Goal: Information Seeking & Learning: Get advice/opinions

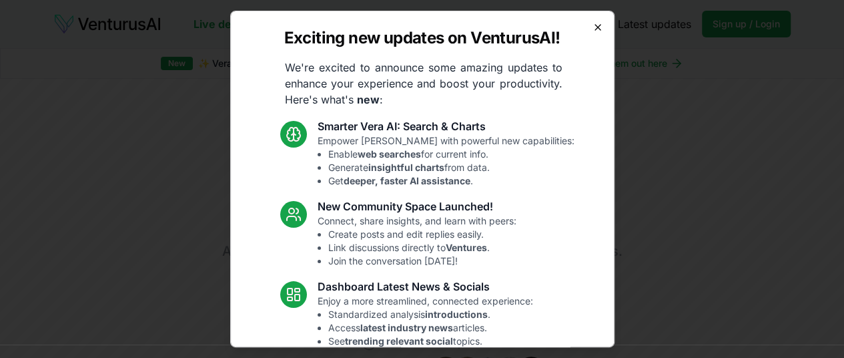
click at [592, 27] on icon "button" at bounding box center [597, 27] width 11 height 11
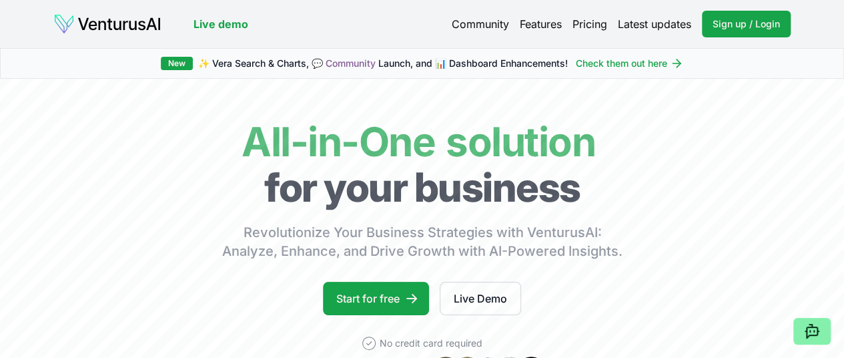
click at [595, 23] on link "Pricing" at bounding box center [589, 24] width 35 height 16
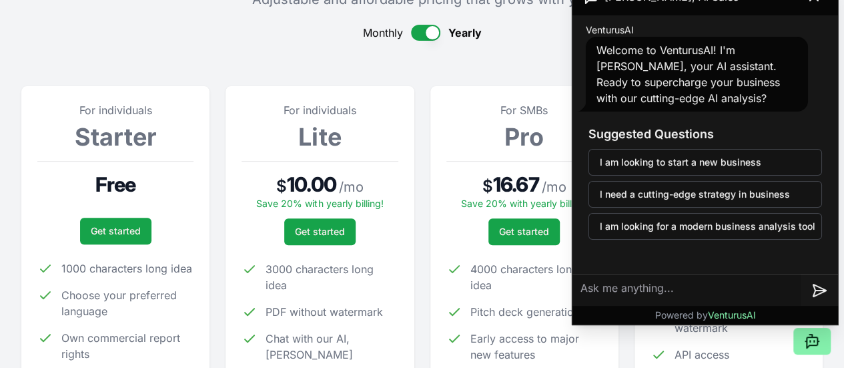
scroll to position [131, 0]
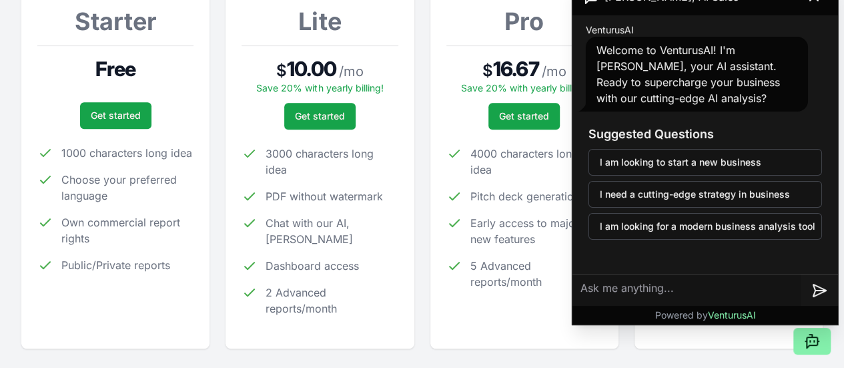
scroll to position [246, 0]
click at [422, 141] on section "For individuals Starter Free Get started 1000 characters long idea Choose your …" at bounding box center [421, 147] width 801 height 402
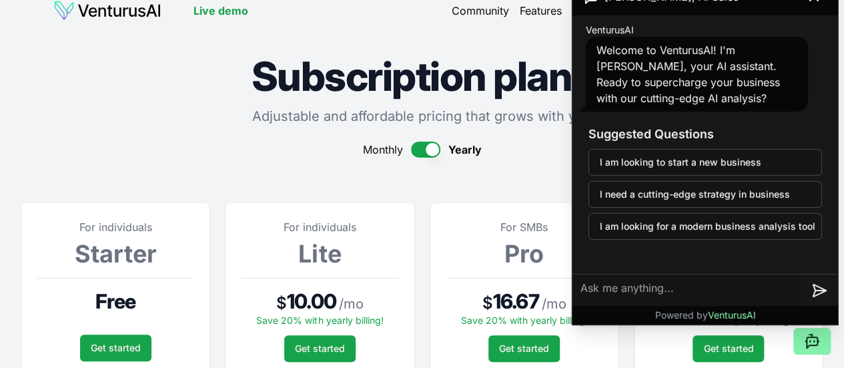
scroll to position [0, 0]
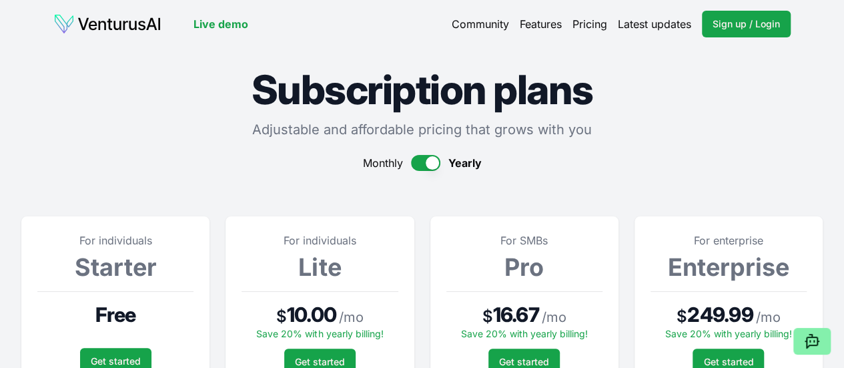
click at [214, 27] on link "Live demo" at bounding box center [220, 24] width 55 height 16
click at [139, 29] on img at bounding box center [107, 23] width 108 height 21
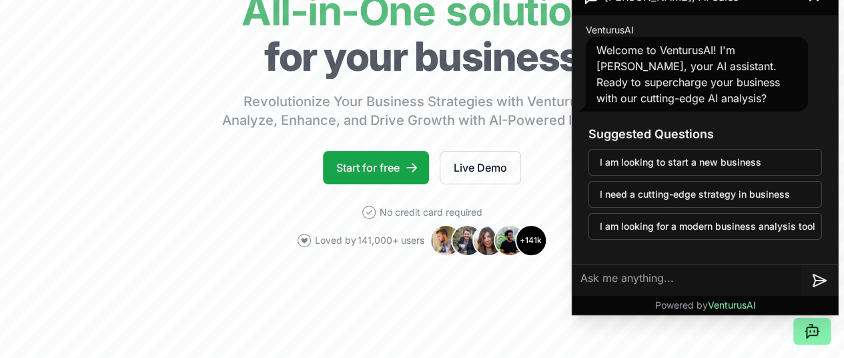
scroll to position [131, 2]
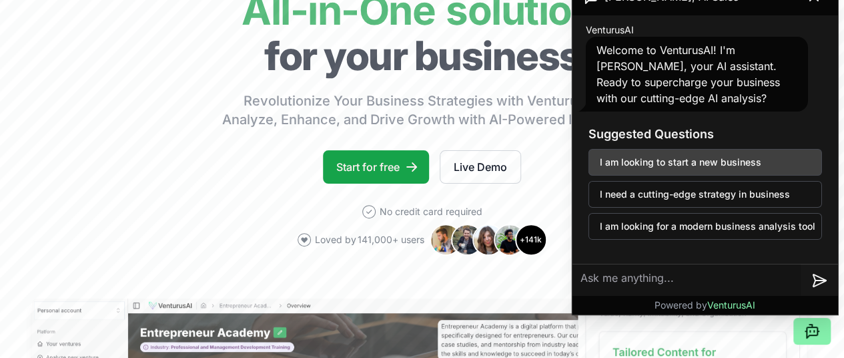
click at [668, 161] on button "I am looking to start a new business" at bounding box center [705, 162] width 234 height 27
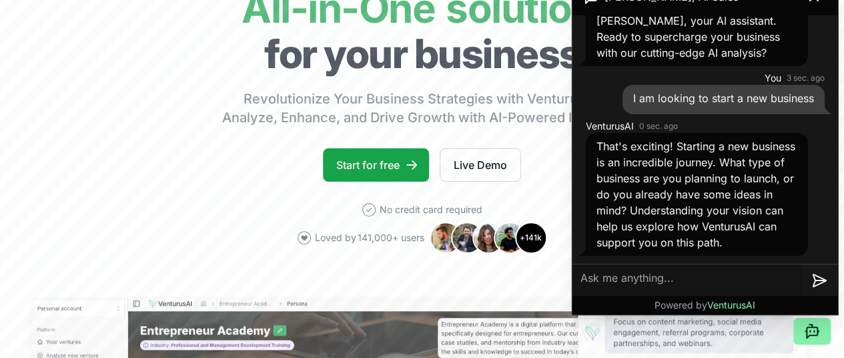
scroll to position [145, 2]
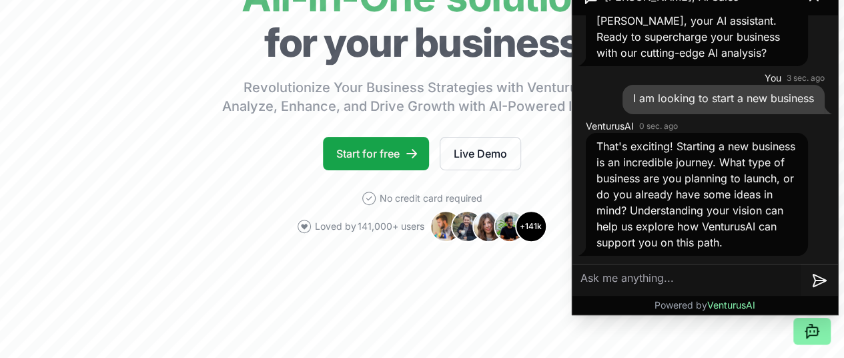
click at [615, 278] on textarea at bounding box center [686, 280] width 228 height 32
type textarea "online men's fashion brand"
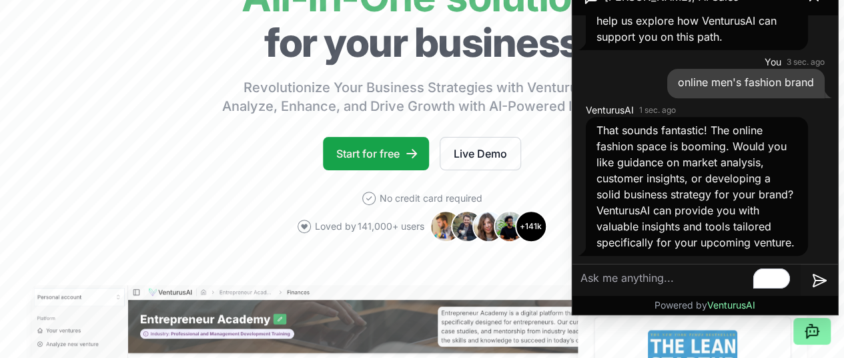
scroll to position [282, 0]
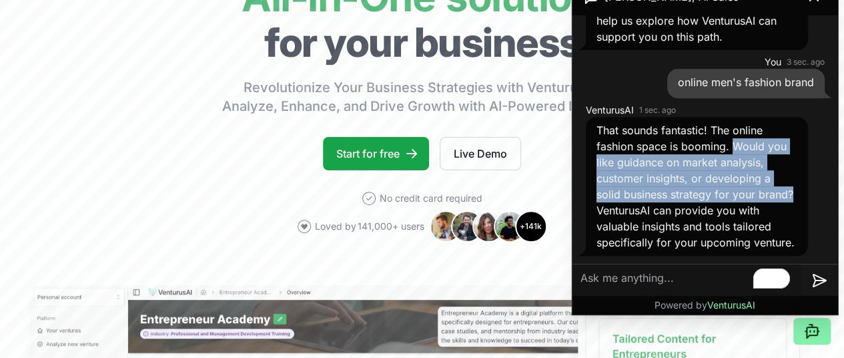
drag, startPoint x: 731, startPoint y: 131, endPoint x: 628, endPoint y: 194, distance: 120.2
click at [628, 194] on span "That sounds fantastic! The online fashion space is booming. Would you like guid…" at bounding box center [695, 185] width 198 height 125
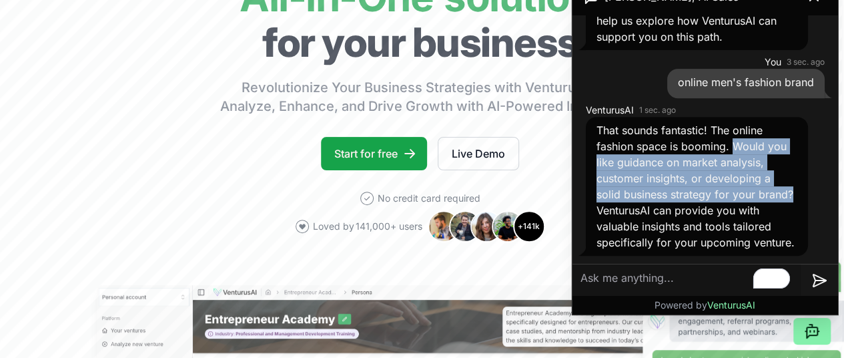
copy span "Would you like guidance on market analysis, customer insights, or developing a …"
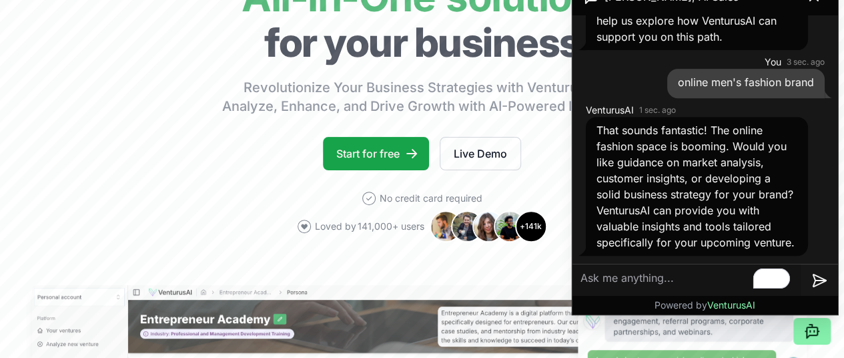
click at [604, 282] on textarea "To enrich screen reader interactions, please activate Accessibility in Grammarl…" at bounding box center [686, 280] width 228 height 32
paste textarea "Would you like guidance on market analysis, customer insights, or developing a …"
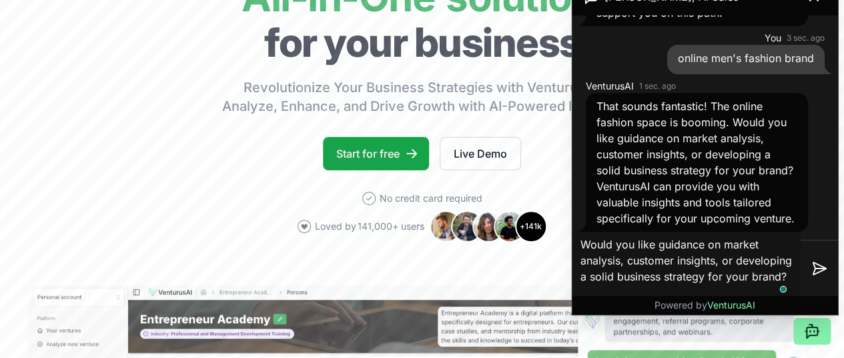
click at [601, 242] on textarea "Would you like guidance on market analysis, customer insights, or developing a …" at bounding box center [686, 268] width 228 height 75
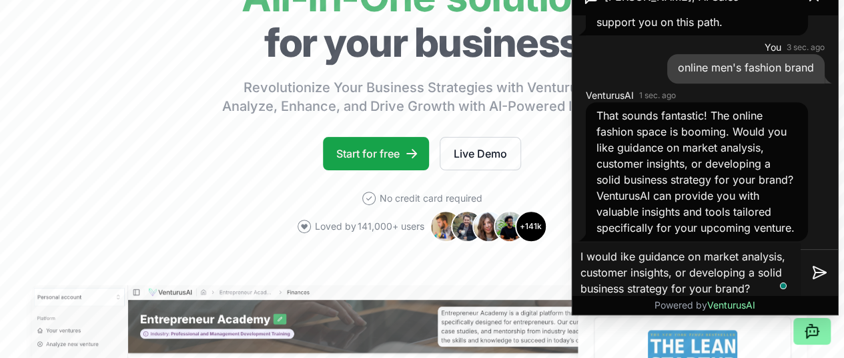
click at [680, 272] on textarea "I would ike guidance on market analysis, customer insights, or developing a sol…" at bounding box center [686, 272] width 228 height 59
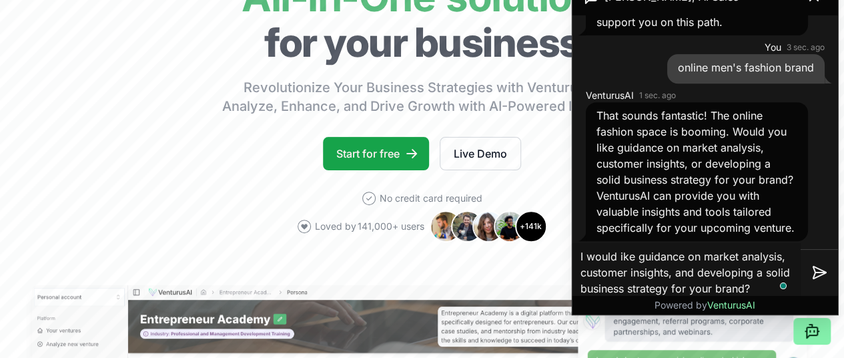
click at [750, 292] on textarea "I would ike guidance on market analysis, customer insights, and developing a so…" at bounding box center [686, 272] width 228 height 59
type textarea "I would ike guidance on market analysis, customer insights, and developing a so…"
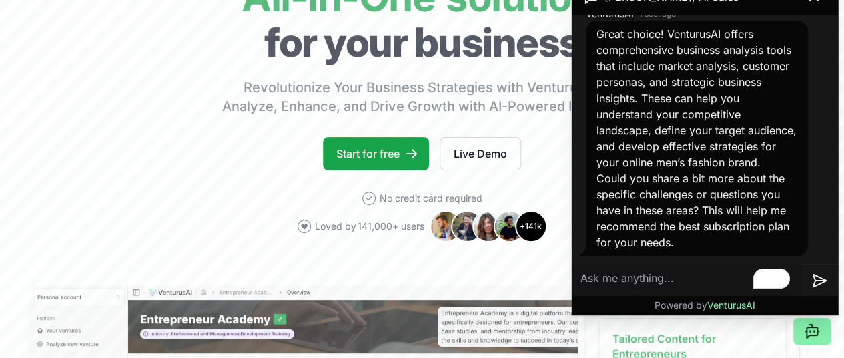
scroll to position [645, 0]
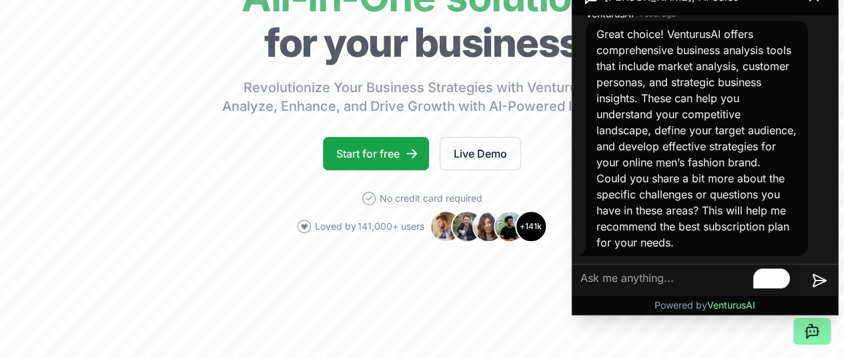
click at [650, 281] on textarea "To enrich screen reader interactions, please activate Accessibility in Grammarl…" at bounding box center [686, 280] width 228 height 32
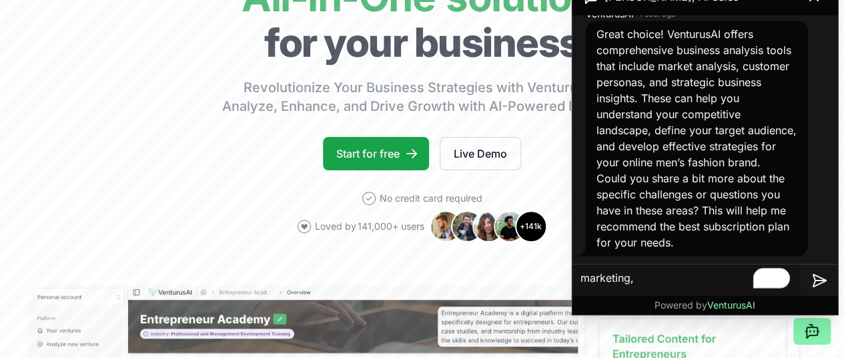
click at [636, 279] on textarea "marketing," at bounding box center [686, 280] width 228 height 32
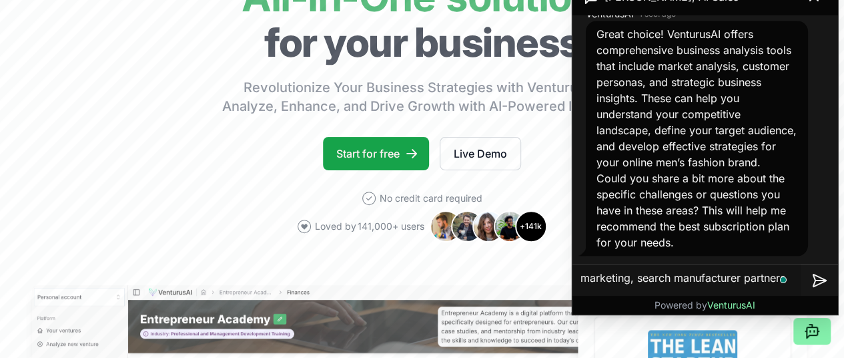
click at [763, 276] on textarea "marketing, search manufacturer partners" at bounding box center [686, 280] width 228 height 32
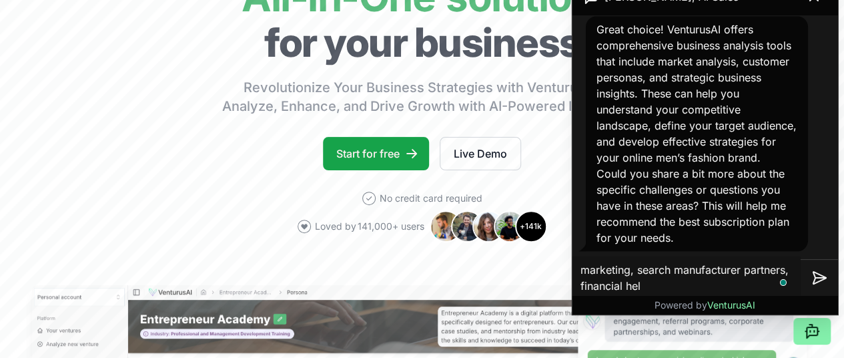
type textarea "marketing, search manufacturer partners, financial help"
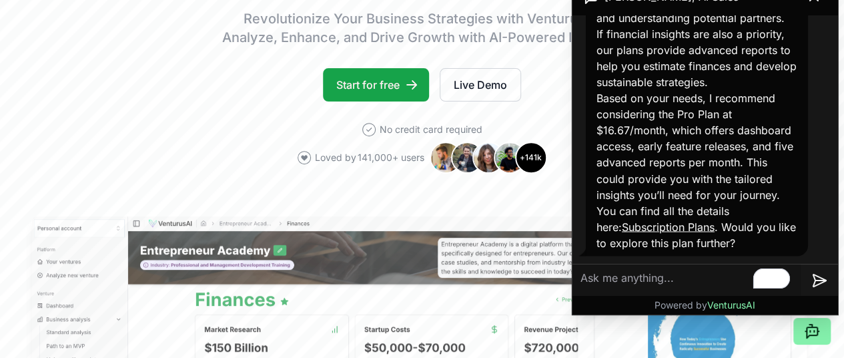
scroll to position [214, 7]
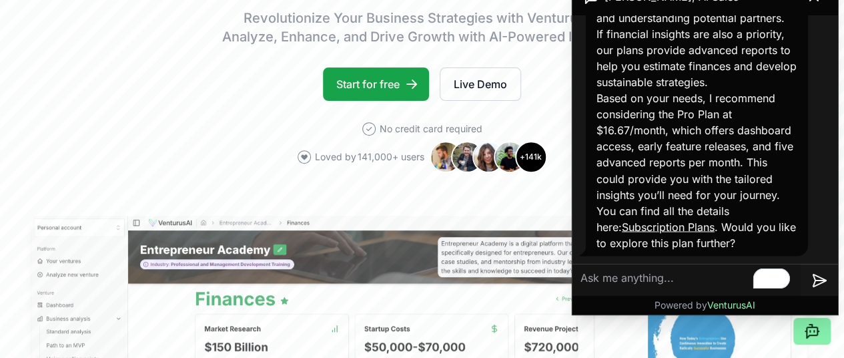
click at [663, 227] on link "Subscription Plans" at bounding box center [668, 225] width 93 height 13
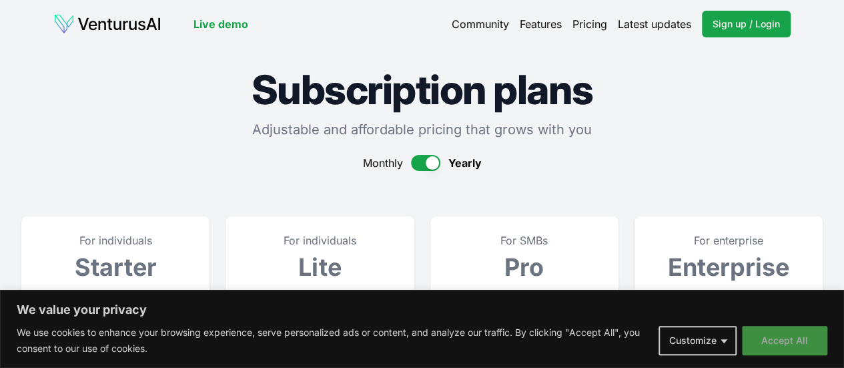
click at [771, 344] on button "Accept All" at bounding box center [784, 340] width 85 height 29
